Goal: Transaction & Acquisition: Purchase product/service

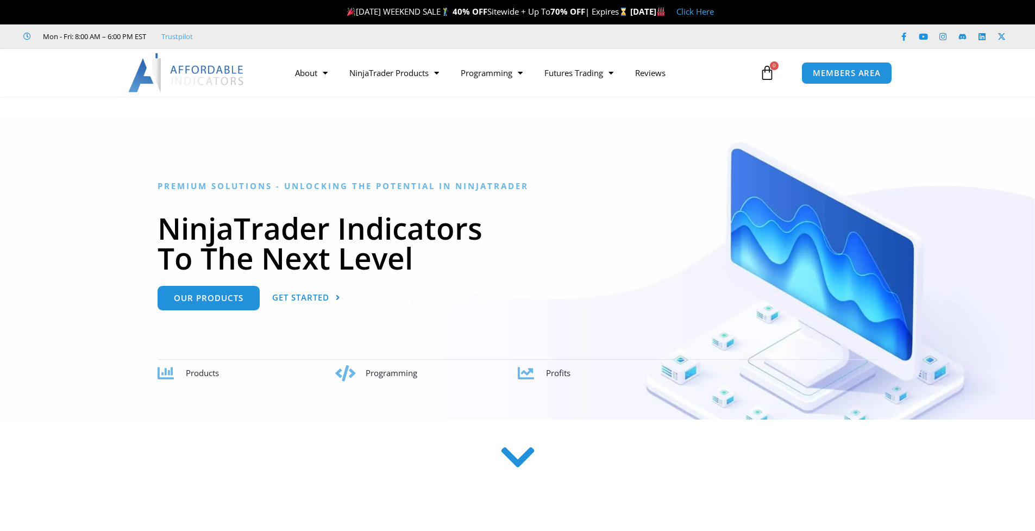
click at [714, 14] on link "Click Here" at bounding box center [695, 11] width 37 height 11
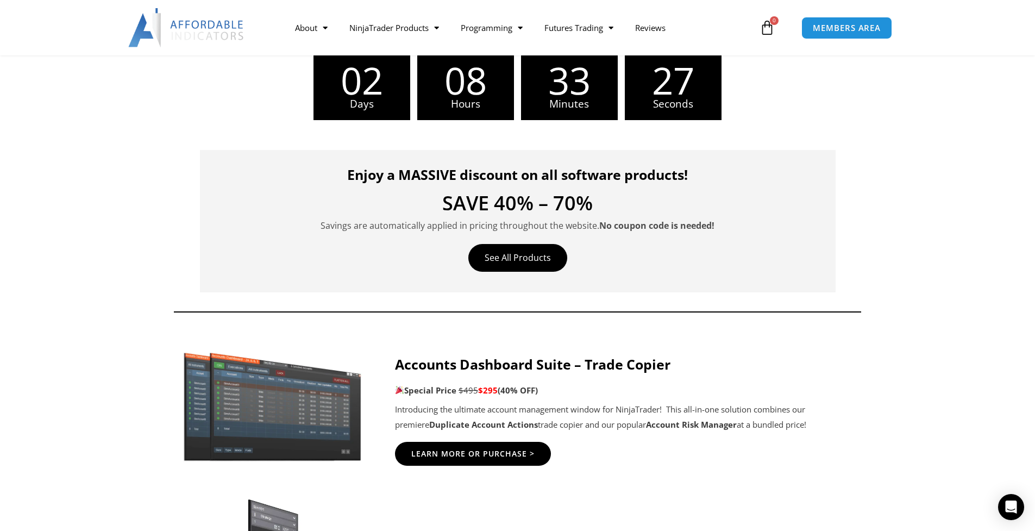
scroll to position [272, 0]
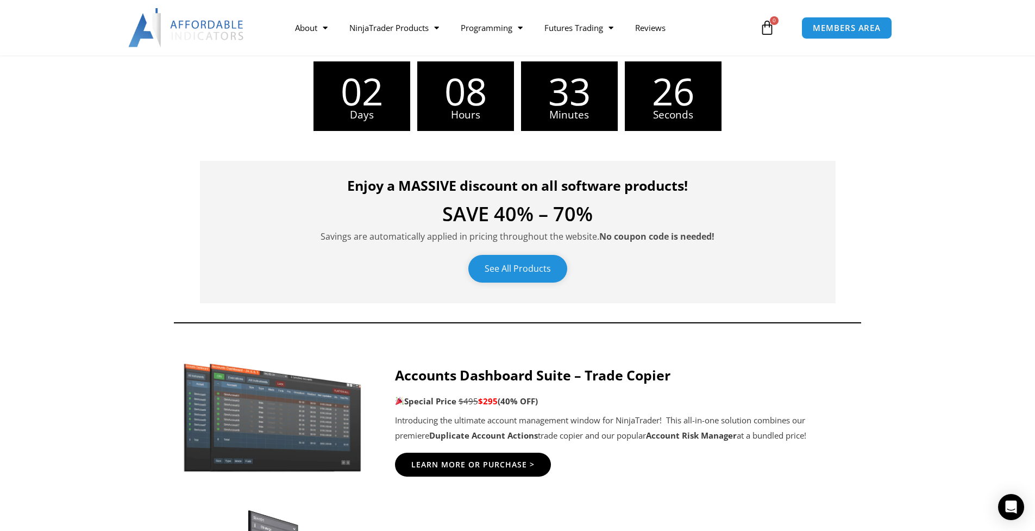
click at [515, 267] on link "See All Products" at bounding box center [517, 269] width 99 height 28
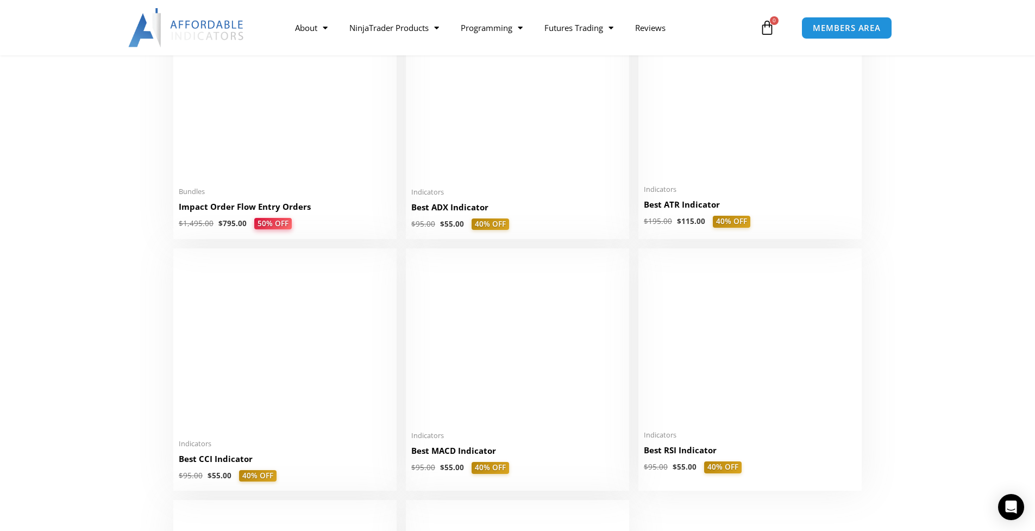
scroll to position [2119, 0]
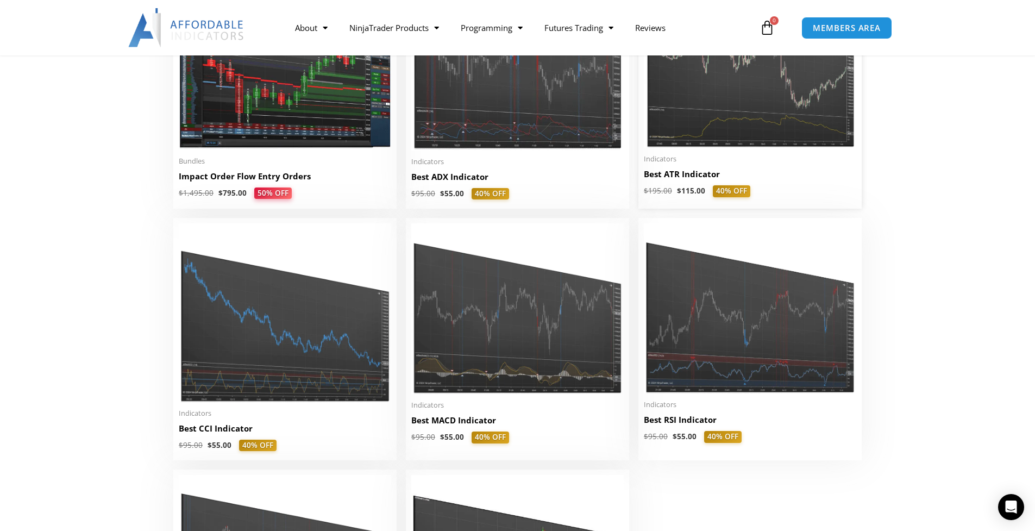
click at [690, 135] on img at bounding box center [750, 60] width 212 height 178
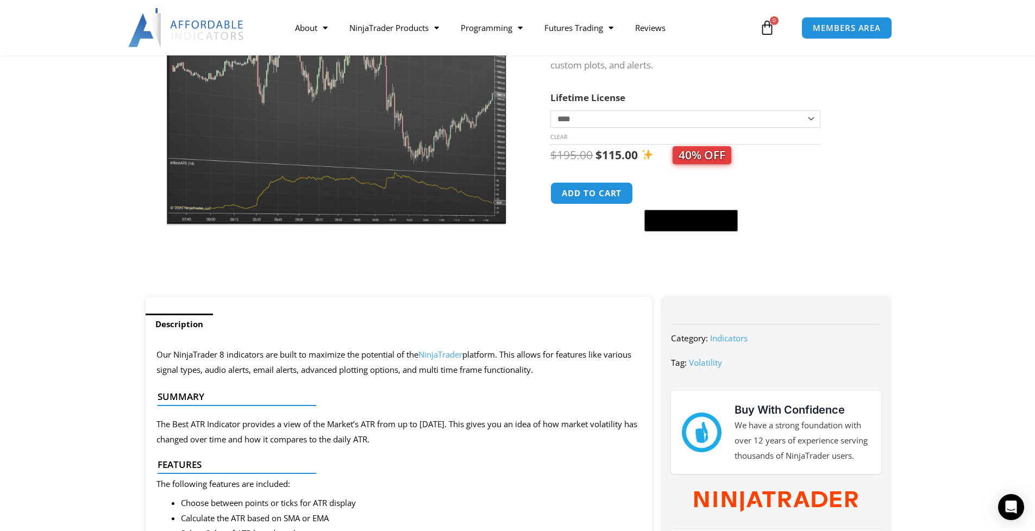
scroll to position [163, 0]
